Goal: Task Accomplishment & Management: Complete application form

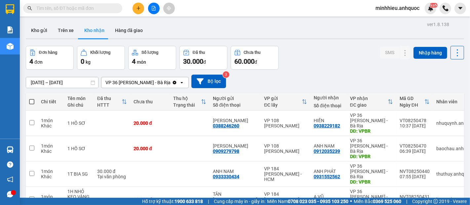
click at [92, 36] on button "Kho nhận" at bounding box center [94, 30] width 31 height 16
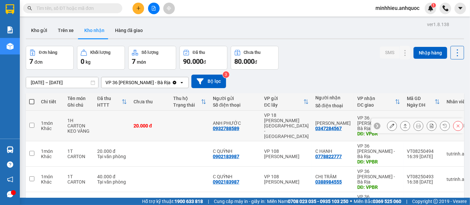
click at [389, 123] on icon at bounding box center [391, 125] width 5 height 5
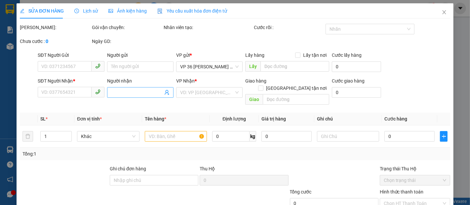
type input "0932788589"
type input "ANH PHƯỚC"
type input "0347284567"
type input "[PERSON_NAME]"
type input "VPBR"
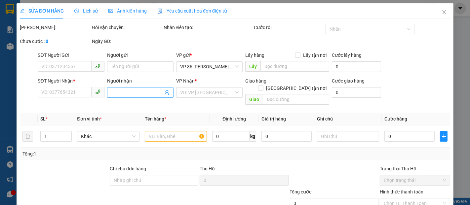
type input "20.000"
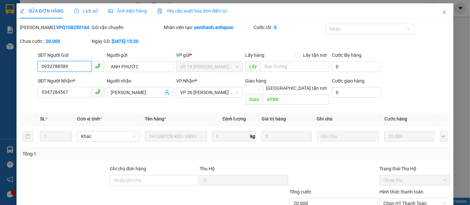
scroll to position [37, 0]
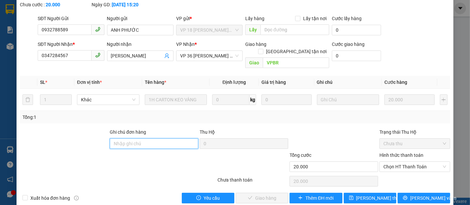
click at [125, 138] on input "Ghi chú đơn hàng" at bounding box center [154, 143] width 88 height 11
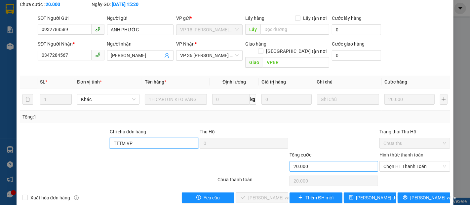
scroll to position [40, 0]
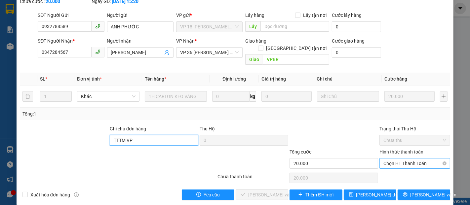
drag, startPoint x: 432, startPoint y: 155, endPoint x: 399, endPoint y: 160, distance: 33.9
click at [431, 158] on span "Chọn HT Thanh Toán" at bounding box center [414, 163] width 63 height 10
type input "TTTM VP"
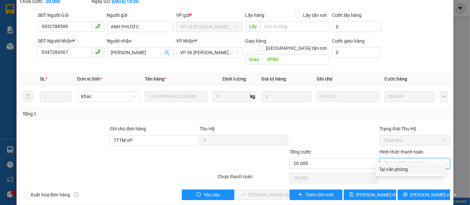
click at [392, 167] on div "Tại văn phòng" at bounding box center [410, 169] width 62 height 7
type input "0"
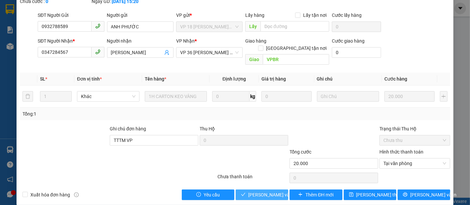
click at [262, 191] on span "[PERSON_NAME] và Giao hàng" at bounding box center [279, 194] width 63 height 7
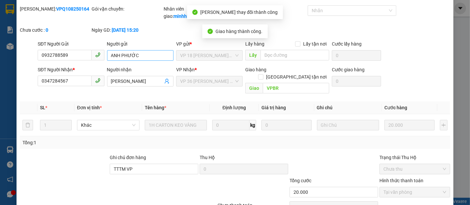
scroll to position [0, 0]
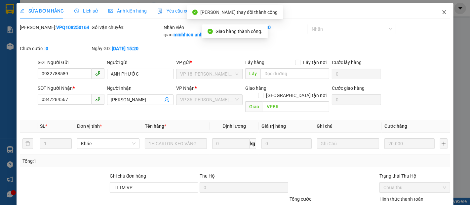
click at [441, 12] on icon "close" at bounding box center [443, 12] width 5 height 5
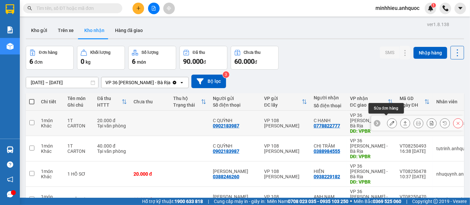
click at [389, 121] on icon at bounding box center [391, 123] width 5 height 5
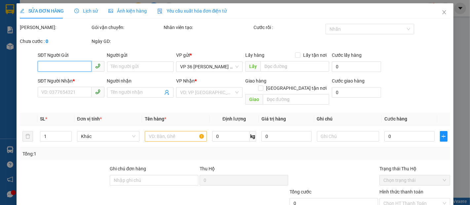
type input "0902183987"
type input "C QUỲNH"
type input "0778822777"
type input "C HẠNH"
type input "VPBR"
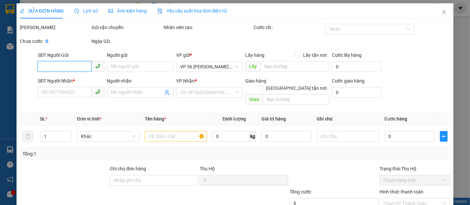
type input "20.000"
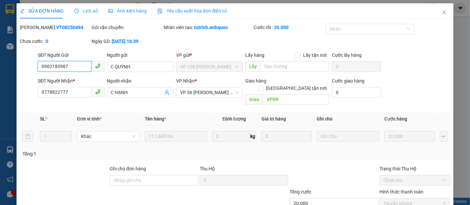
scroll to position [40, 0]
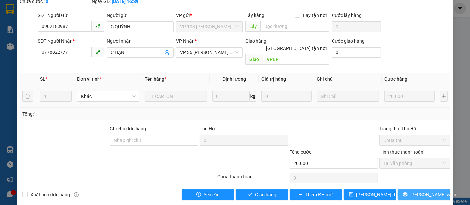
click at [417, 191] on span "[PERSON_NAME] và In" at bounding box center [433, 194] width 46 height 7
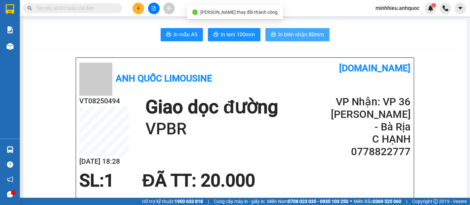
click at [278, 32] on span "In biên nhận 80mm" at bounding box center [301, 34] width 46 height 8
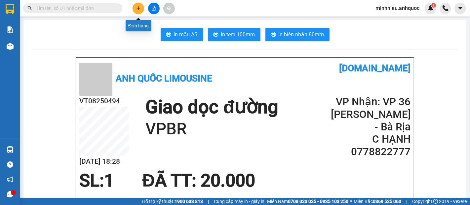
click at [140, 7] on icon "plus" at bounding box center [138, 8] width 5 height 5
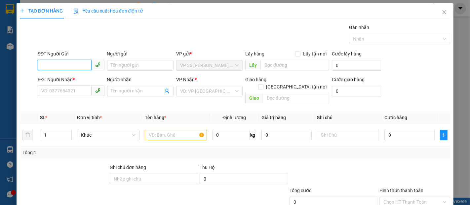
click at [71, 68] on input "SĐT Người Gửi" at bounding box center [64, 65] width 53 height 11
click at [58, 68] on input "SĐT Người Gửi" at bounding box center [64, 65] width 53 height 11
type input "0944597272"
click at [53, 78] on div "0944597272 - ANH TÀI" at bounding box center [70, 78] width 58 height 7
type input "ANH TÀI"
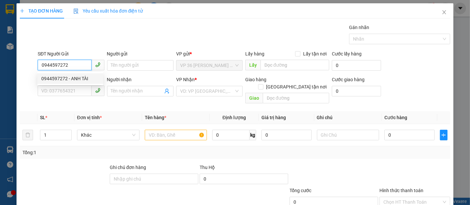
type input "0902686077"
type input "[PERSON_NAME]"
type input "VPSG"
type input "30.000"
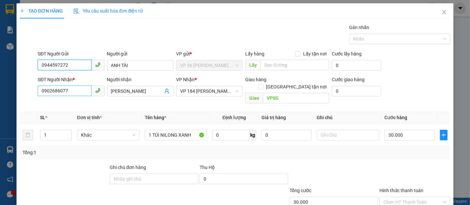
type input "0944597272"
click at [77, 88] on input "0902686077" at bounding box center [64, 91] width 53 height 11
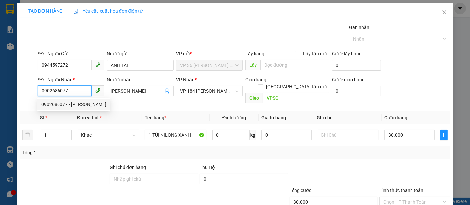
click at [56, 101] on div "0902686077 - [PERSON_NAME]" at bounding box center [73, 104] width 65 height 7
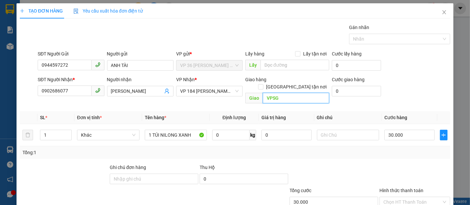
click at [295, 93] on input "VPSG" at bounding box center [295, 98] width 66 height 11
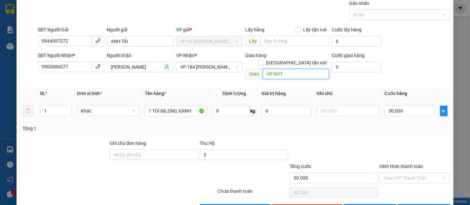
scroll to position [39, 0]
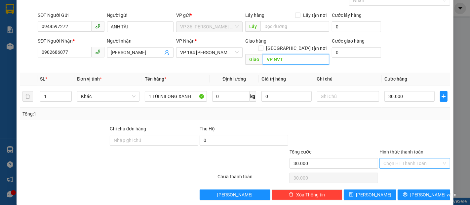
type input "VP NVT"
click at [412, 158] on input "Hình thức thanh toán" at bounding box center [412, 163] width 58 height 10
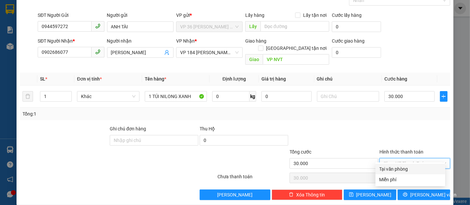
click at [410, 171] on div "Tại văn phòng" at bounding box center [410, 168] width 62 height 7
type input "0"
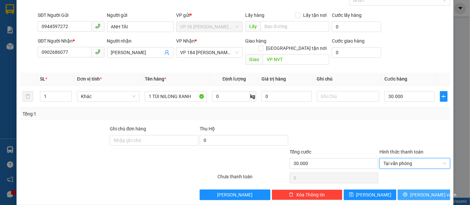
click at [407, 192] on icon "printer" at bounding box center [404, 194] width 5 height 5
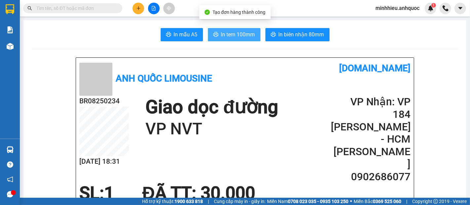
drag, startPoint x: 241, startPoint y: 40, endPoint x: 284, endPoint y: 72, distance: 54.0
click at [240, 41] on button "In tem 100mm" at bounding box center [234, 34] width 52 height 13
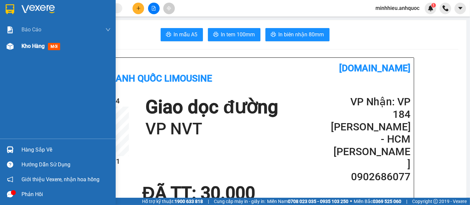
click at [32, 48] on span "Kho hàng" at bounding box center [32, 46] width 23 height 6
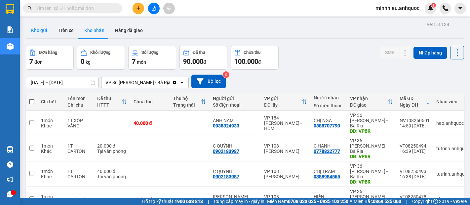
click at [46, 28] on button "Kho gửi" at bounding box center [39, 30] width 27 height 16
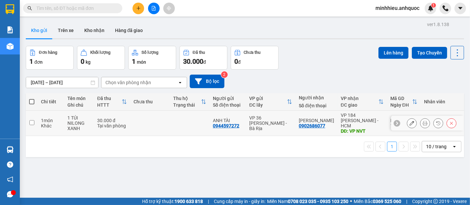
click at [164, 116] on td at bounding box center [150, 123] width 40 height 25
checkbox input "true"
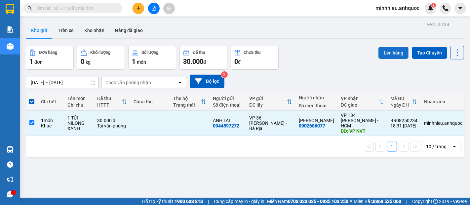
click at [386, 54] on button "Lên hàng" at bounding box center [393, 53] width 30 height 12
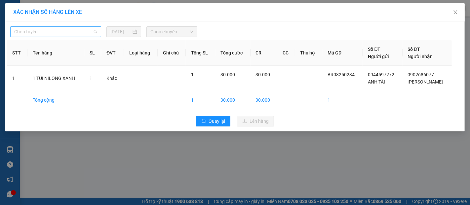
drag, startPoint x: 66, startPoint y: 36, endPoint x: 51, endPoint y: 60, distance: 29.1
click at [66, 36] on span "Chọn tuyến" at bounding box center [55, 32] width 83 height 10
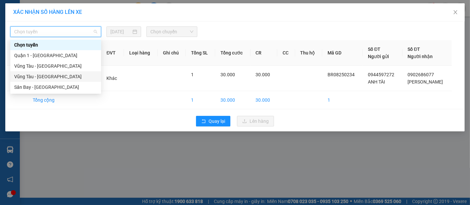
click at [50, 76] on div "Vũng Tàu - [GEOGRAPHIC_DATA]" at bounding box center [55, 76] width 83 height 7
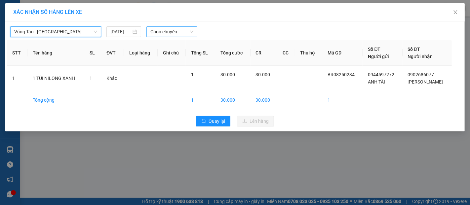
click at [152, 31] on span "Chọn chuyến" at bounding box center [171, 32] width 43 height 10
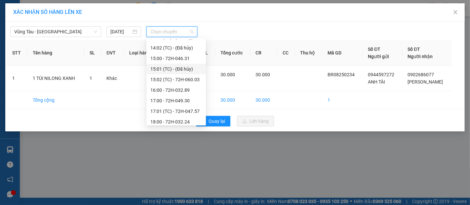
scroll to position [317, 0]
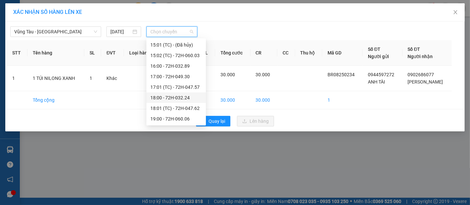
click at [161, 99] on div "18:00 - 72H-032.24" at bounding box center [176, 97] width 52 height 7
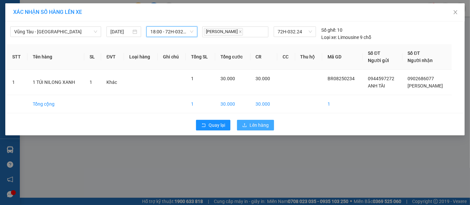
click at [253, 126] on span "Lên hàng" at bounding box center [258, 125] width 19 height 7
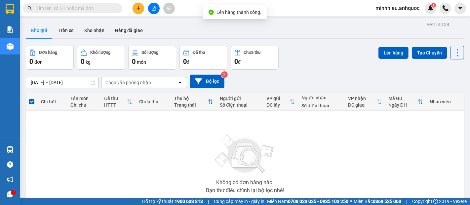
drag, startPoint x: 69, startPoint y: 31, endPoint x: 68, endPoint y: 38, distance: 7.0
click at [69, 31] on button "Trên xe" at bounding box center [65, 30] width 26 height 16
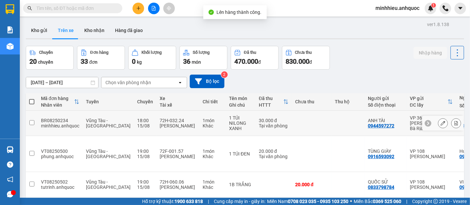
drag, startPoint x: 450, startPoint y: 120, endPoint x: 431, endPoint y: 116, distance: 20.1
click at [453, 121] on icon at bounding box center [455, 123] width 5 height 5
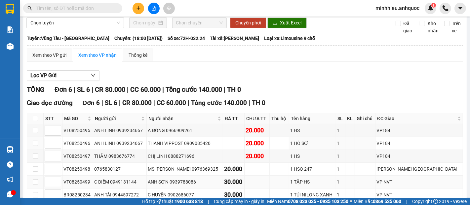
scroll to position [37, 0]
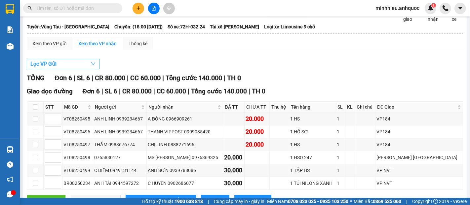
click at [68, 69] on button "Lọc VP Gửi" at bounding box center [63, 64] width 73 height 11
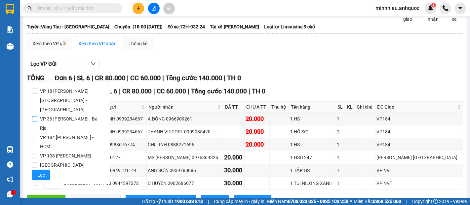
click at [52, 114] on span "VP 36 [PERSON_NAME] - Bà Rịa" at bounding box center [70, 123] width 67 height 18
click at [37, 116] on input "VP 36 [PERSON_NAME] - Bà Rịa" at bounding box center [34, 118] width 5 height 5
checkbox input "true"
click at [42, 170] on button "Lọc" at bounding box center [41, 175] width 18 height 11
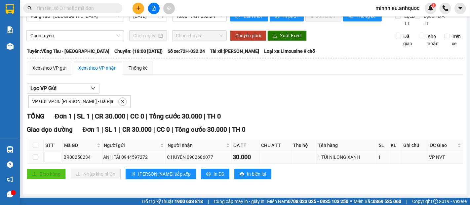
scroll to position [19, 0]
click at [213, 176] on span "In DS" at bounding box center [218, 173] width 11 height 7
click at [61, 10] on input "text" at bounding box center [75, 8] width 78 height 7
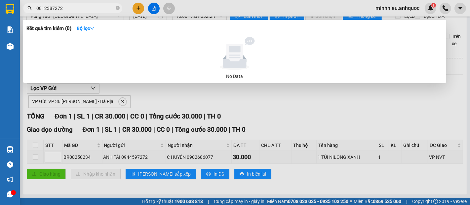
click at [78, 9] on input "0812387272" at bounding box center [75, 8] width 78 height 7
drag, startPoint x: 65, startPoint y: 8, endPoint x: 32, endPoint y: 14, distance: 33.2
click at [32, 14] on div "Kết quả tìm kiếm ( 0 ) Bộ lọc No Data 0812387272" at bounding box center [64, 9] width 129 height 12
type input "0386280848"
click at [461, 118] on div at bounding box center [235, 102] width 470 height 205
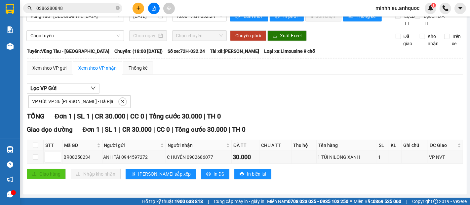
click at [446, 116] on div "TỔNG Đơn 1 | SL 1 | CR 30.000 | CC 0 | Tổng cước 30.000 | TH 0" at bounding box center [245, 116] width 436 height 10
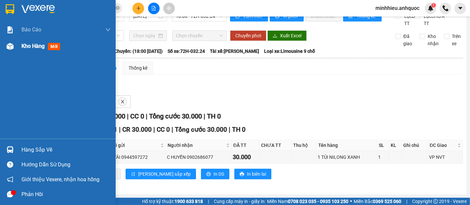
click at [28, 44] on span "Kho hàng" at bounding box center [32, 46] width 23 height 6
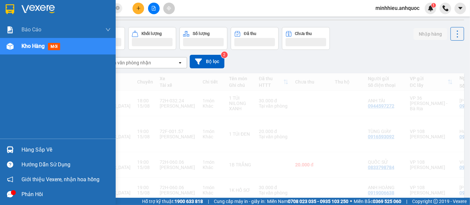
click at [35, 49] on span "Kho hàng" at bounding box center [32, 46] width 23 height 6
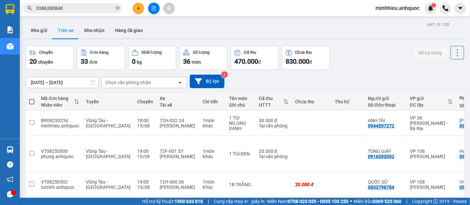
click at [100, 35] on button "Kho nhận" at bounding box center [94, 30] width 31 height 16
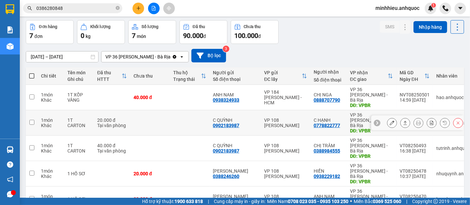
scroll to position [37, 0]
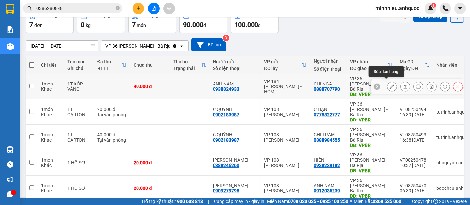
click at [389, 85] on icon at bounding box center [391, 86] width 5 height 5
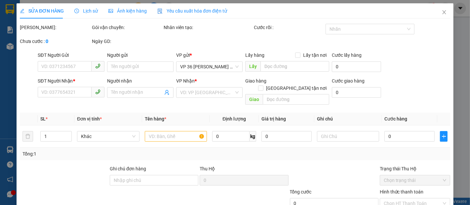
type input "0938324933"
type input "ANH NAM"
type input "0888707790"
type input "CHỊ NGA"
type input "VPBR"
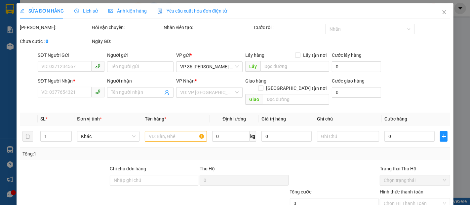
type input "40.000"
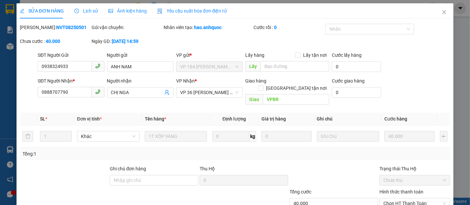
drag, startPoint x: 35, startPoint y: 27, endPoint x: 70, endPoint y: 29, distance: 35.1
click at [70, 29] on div "Mã ĐH: NVT08250501" at bounding box center [55, 27] width 71 height 7
copy b "NVT08250501"
click at [73, 155] on div "Total Paid Fee 0 Total UnPaid Fee 40.000 Cash Collection Total Fee Mã ĐH: NVT08…" at bounding box center [235, 132] width 430 height 216
click at [88, 10] on span "Lịch sử" at bounding box center [85, 10] width 23 height 5
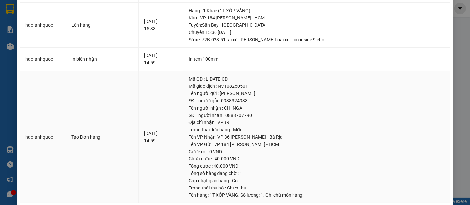
scroll to position [95, 0]
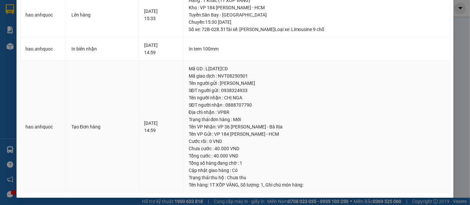
click at [72, 76] on td "Tạo Đơn hàng" at bounding box center [102, 127] width 73 height 132
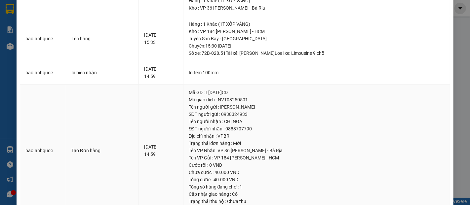
scroll to position [58, 0]
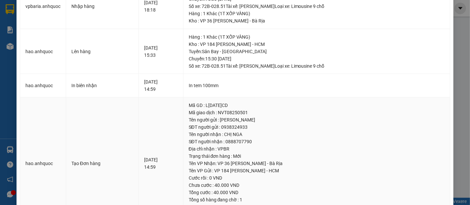
drag, startPoint x: 52, startPoint y: 127, endPoint x: 67, endPoint y: 137, distance: 17.8
click at [52, 127] on td "hao.anhquoc" at bounding box center [43, 163] width 46 height 132
drag, startPoint x: 230, startPoint y: 141, endPoint x: 268, endPoint y: 141, distance: 38.3
click at [268, 141] on div "SĐT người nhận : 0888707790" at bounding box center [317, 141] width 256 height 7
copy div "0888707790"
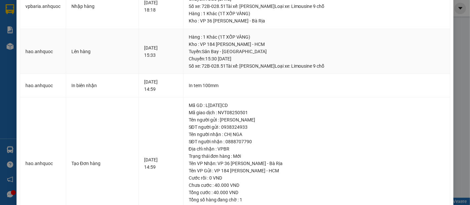
click at [68, 33] on td "Lên hàng" at bounding box center [102, 51] width 73 height 45
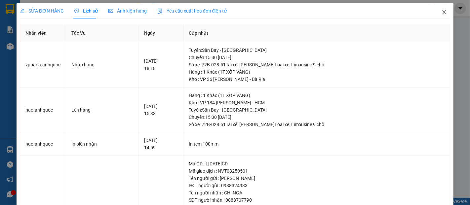
click at [441, 14] on icon "close" at bounding box center [443, 12] width 5 height 5
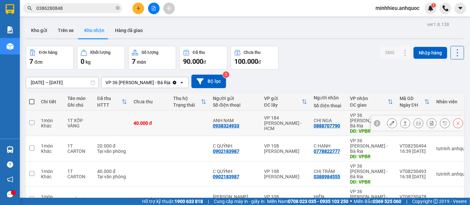
click at [389, 122] on button at bounding box center [391, 124] width 9 height 12
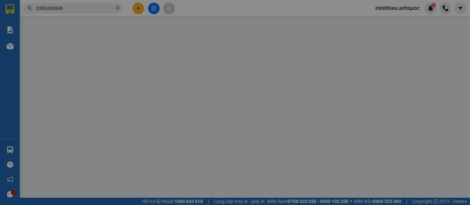
type input "0938324933"
type input "ANH NAM"
type input "0888707790"
type input "CHỊ NGA"
type input "VPBR"
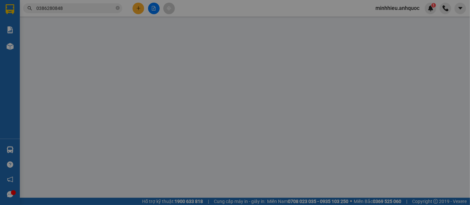
type input "40.000"
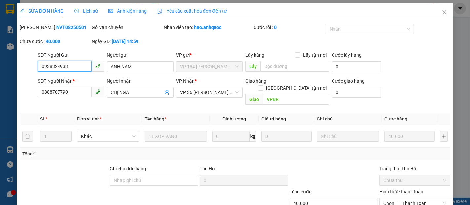
scroll to position [40, 0]
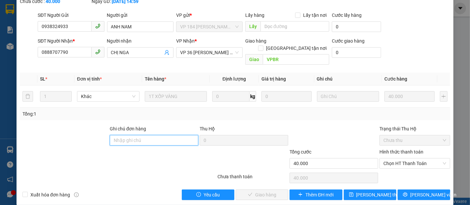
drag, startPoint x: 148, startPoint y: 133, endPoint x: 160, endPoint y: 129, distance: 12.5
click at [151, 135] on input "Ghi chú đơn hàng" at bounding box center [154, 140] width 88 height 11
type input "CK SCB 15/08"
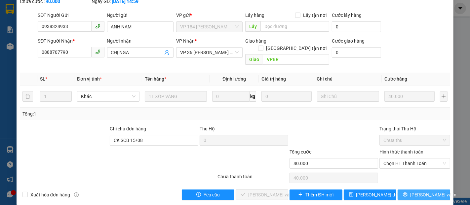
click at [419, 191] on span "[PERSON_NAME] và In" at bounding box center [433, 194] width 46 height 7
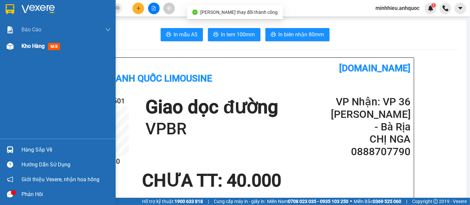
click at [15, 47] on div at bounding box center [10, 47] width 12 height 12
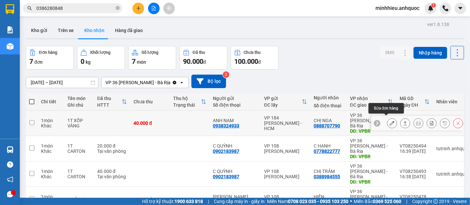
click at [389, 122] on icon at bounding box center [391, 123] width 5 height 5
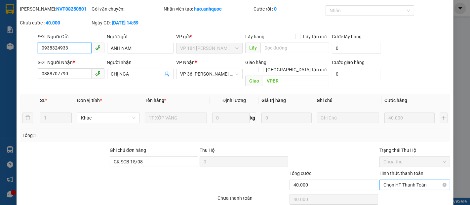
scroll to position [40, 0]
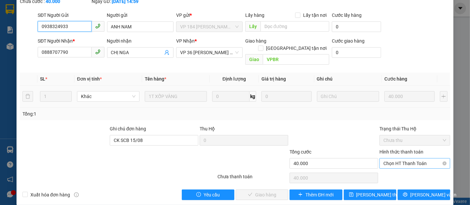
drag, startPoint x: 402, startPoint y: 157, endPoint x: 391, endPoint y: 160, distance: 10.8
click at [402, 158] on span "Chọn HT Thanh Toán" at bounding box center [414, 163] width 63 height 10
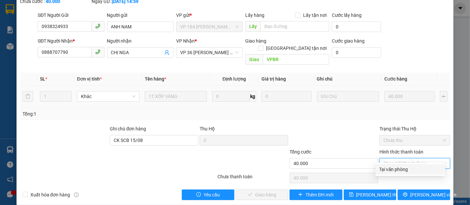
click at [388, 168] on div "Tại văn phòng" at bounding box center [410, 169] width 62 height 7
type input "0"
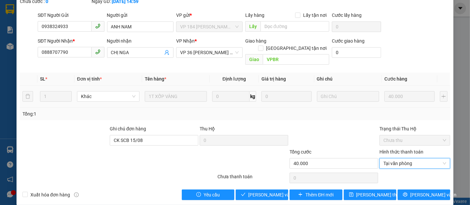
click at [260, 193] on div "SỬA ĐƠN HÀNG Lịch sử Ảnh kiện hàng Yêu cầu xuất hóa đơn điện tử Total Paid Fee …" at bounding box center [235, 84] width 437 height 242
click at [261, 193] on div "SỬA ĐƠN HÀNG Lịch sử Ảnh kiện hàng Yêu cầu xuất hóa đơn điện tử Total Paid Fee …" at bounding box center [235, 84] width 437 height 242
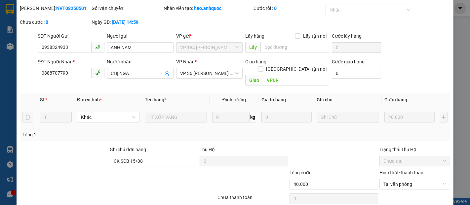
scroll to position [0, 0]
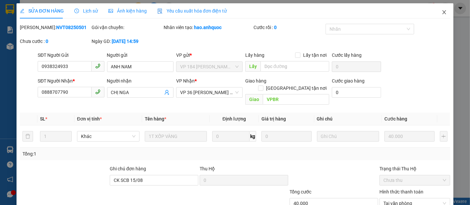
click at [441, 14] on icon "close" at bounding box center [443, 12] width 5 height 5
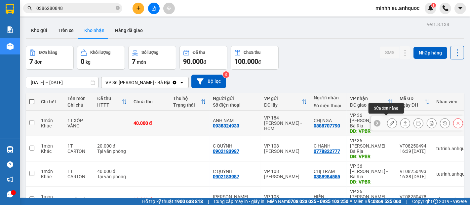
click at [389, 122] on icon at bounding box center [391, 123] width 5 height 5
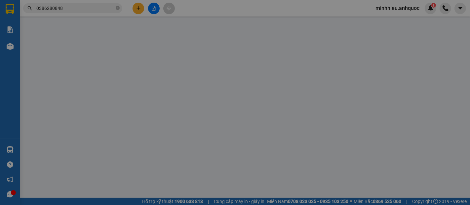
type input "0938324933"
type input "ANH NAM"
type input "0888707790"
type input "CHỊ NGA"
type input "VPBR"
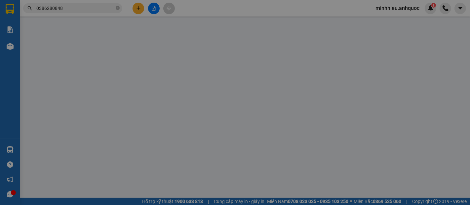
type input "CK SCB 15/08"
type input "40.000"
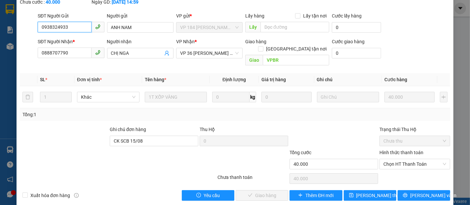
scroll to position [40, 0]
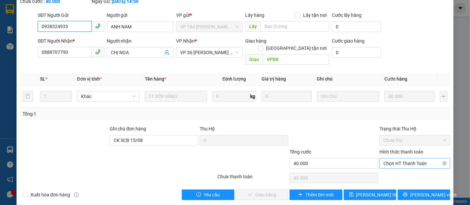
click at [398, 158] on span "Chọn HT Thanh Toán" at bounding box center [414, 163] width 63 height 10
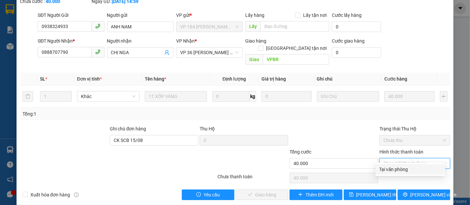
click at [391, 166] on div "Tại văn phòng" at bounding box center [410, 169] width 62 height 7
type input "0"
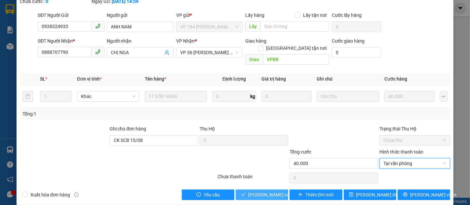
click at [250, 191] on span "[PERSON_NAME] và Giao hàng" at bounding box center [279, 194] width 63 height 7
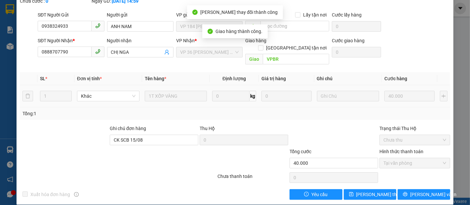
scroll to position [0, 0]
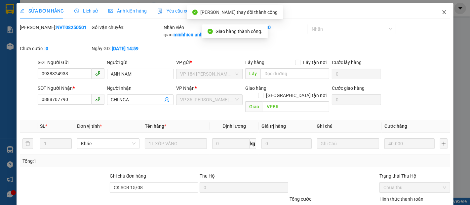
click at [442, 13] on icon "close" at bounding box center [444, 12] width 4 height 4
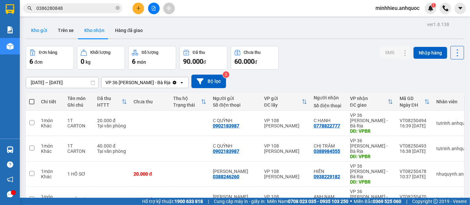
click at [39, 35] on button "Kho gửi" at bounding box center [39, 30] width 27 height 16
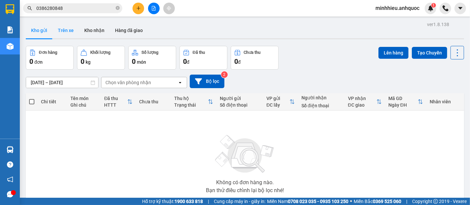
click at [66, 35] on button "Trên xe" at bounding box center [65, 30] width 26 height 16
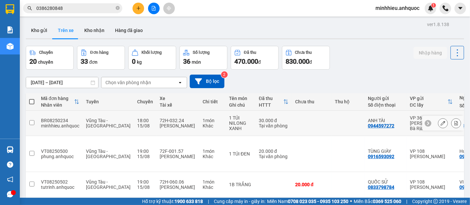
click at [452, 121] on button at bounding box center [455, 124] width 9 height 12
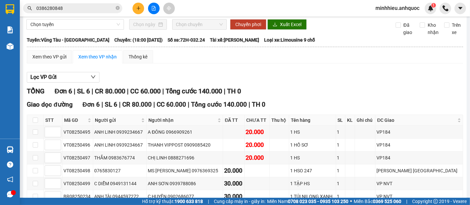
scroll to position [37, 0]
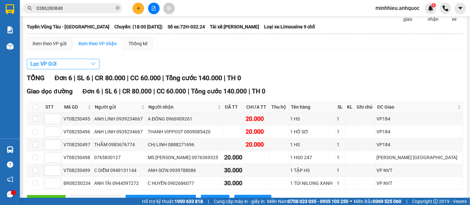
click at [86, 69] on button "Lọc VP Gửi" at bounding box center [63, 64] width 73 height 11
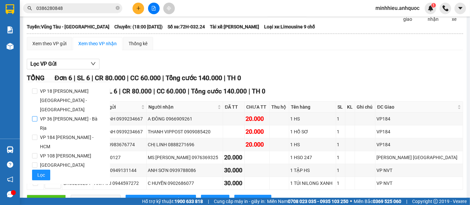
click at [69, 114] on span "VP 36 [PERSON_NAME] - Bà Rịa" at bounding box center [70, 123] width 67 height 18
click at [37, 116] on input "VP 36 [PERSON_NAME] - Bà Rịa" at bounding box center [34, 118] width 5 height 5
checkbox input "true"
click at [40, 171] on span "Lọc" at bounding box center [41, 174] width 8 height 7
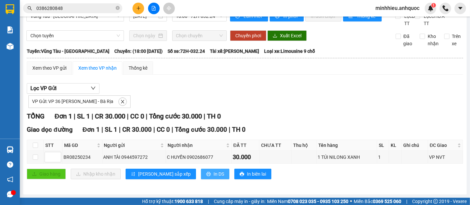
click at [213, 173] on span "In DS" at bounding box center [218, 173] width 11 height 7
